Goal: Check status: Check status

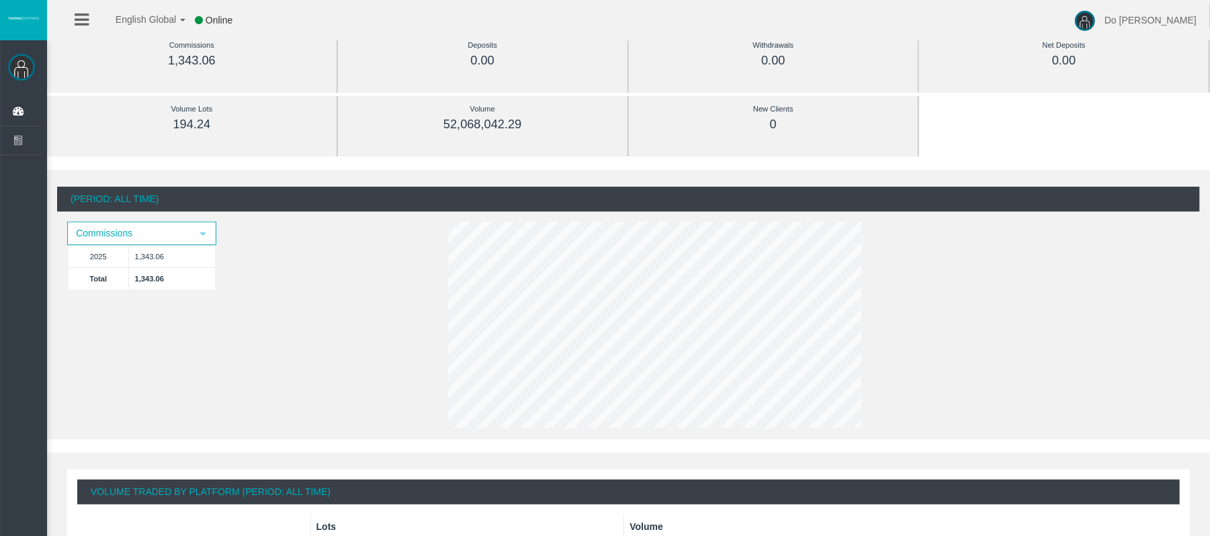
scroll to position [179, 0]
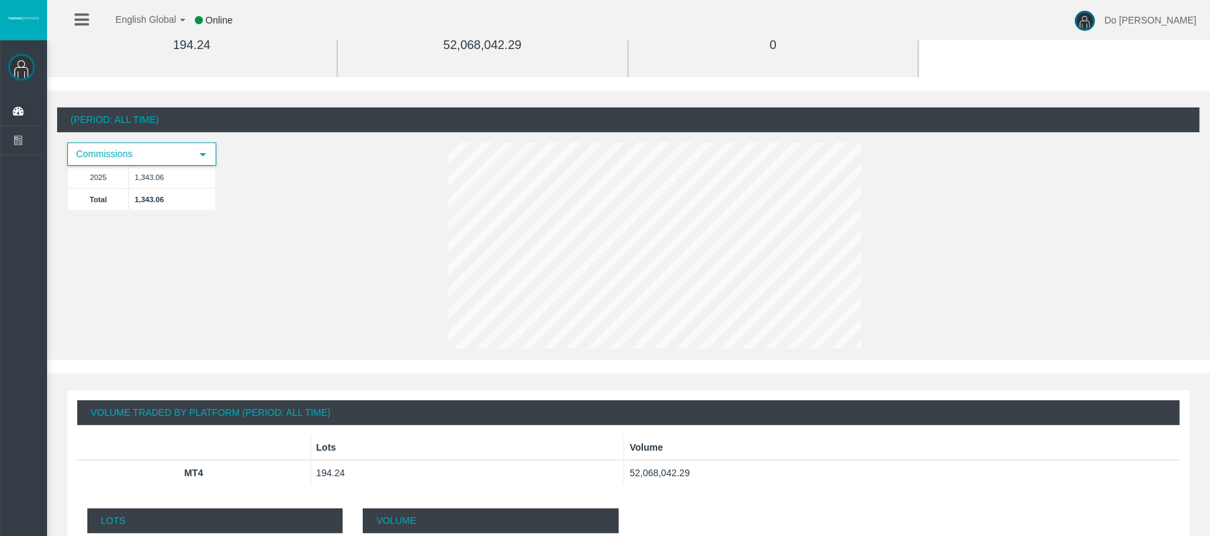
click at [200, 162] on span "select" at bounding box center [203, 154] width 24 height 21
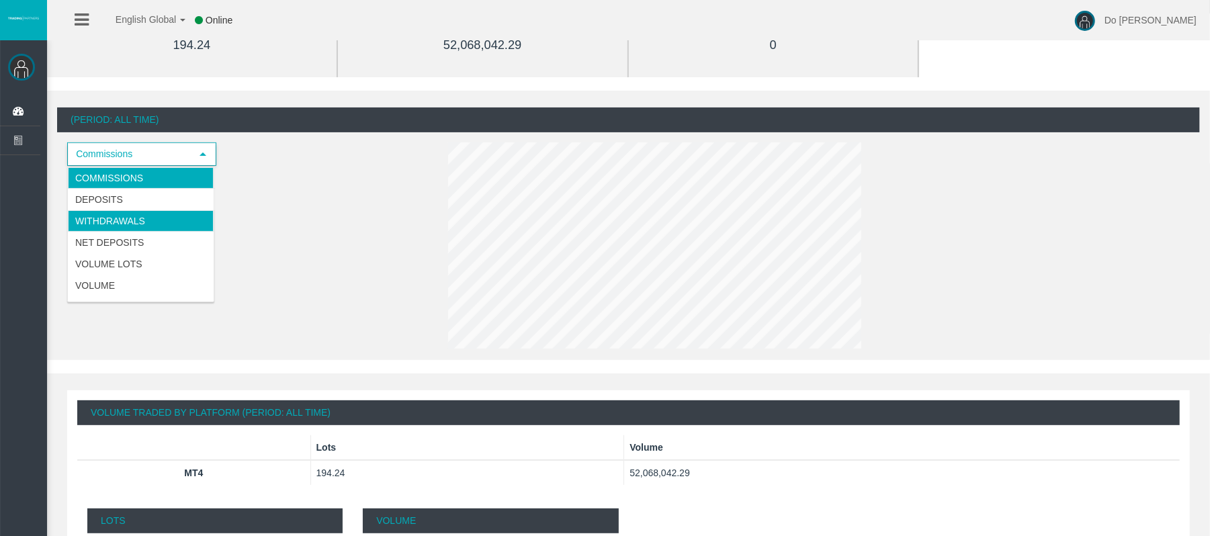
click at [173, 223] on li "Withdrawals" at bounding box center [141, 221] width 146 height 22
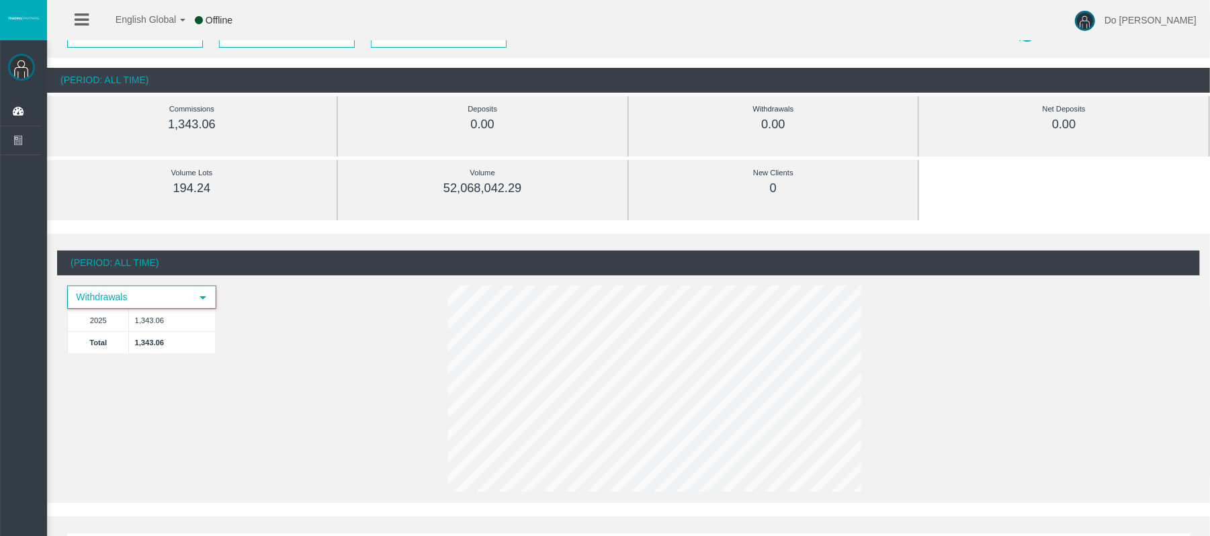
scroll to position [0, 0]
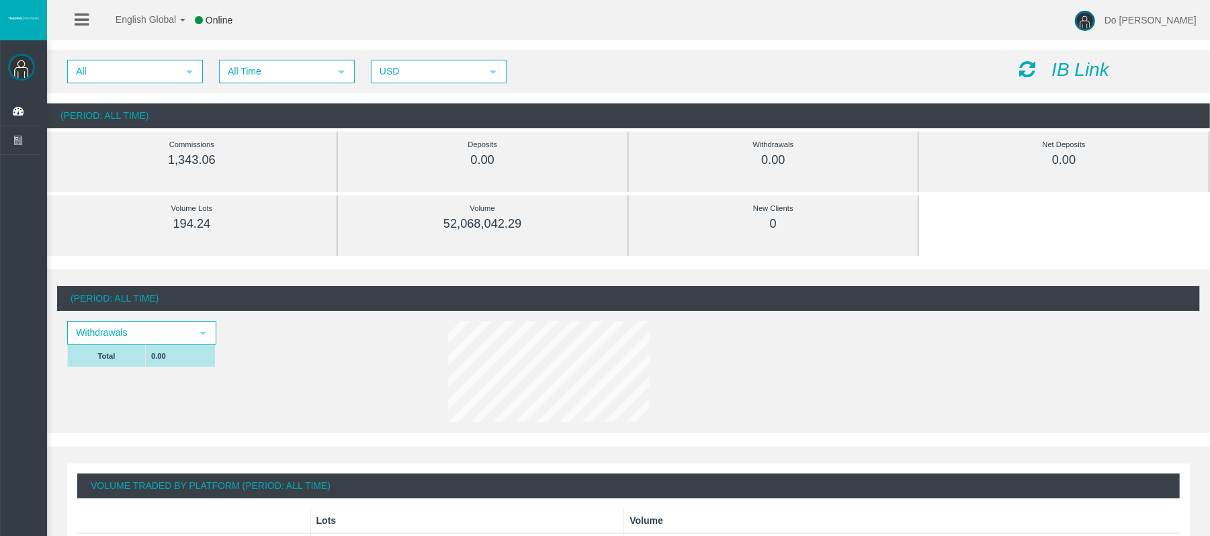
click at [186, 352] on td "0.00" at bounding box center [181, 356] width 70 height 22
click at [181, 364] on td "0.00" at bounding box center [181, 356] width 70 height 22
click at [179, 367] on td "0.00" at bounding box center [181, 356] width 70 height 22
click at [1173, 15] on span "Do [PERSON_NAME]" at bounding box center [1151, 20] width 92 height 11
